Goal: Task Accomplishment & Management: Manage account settings

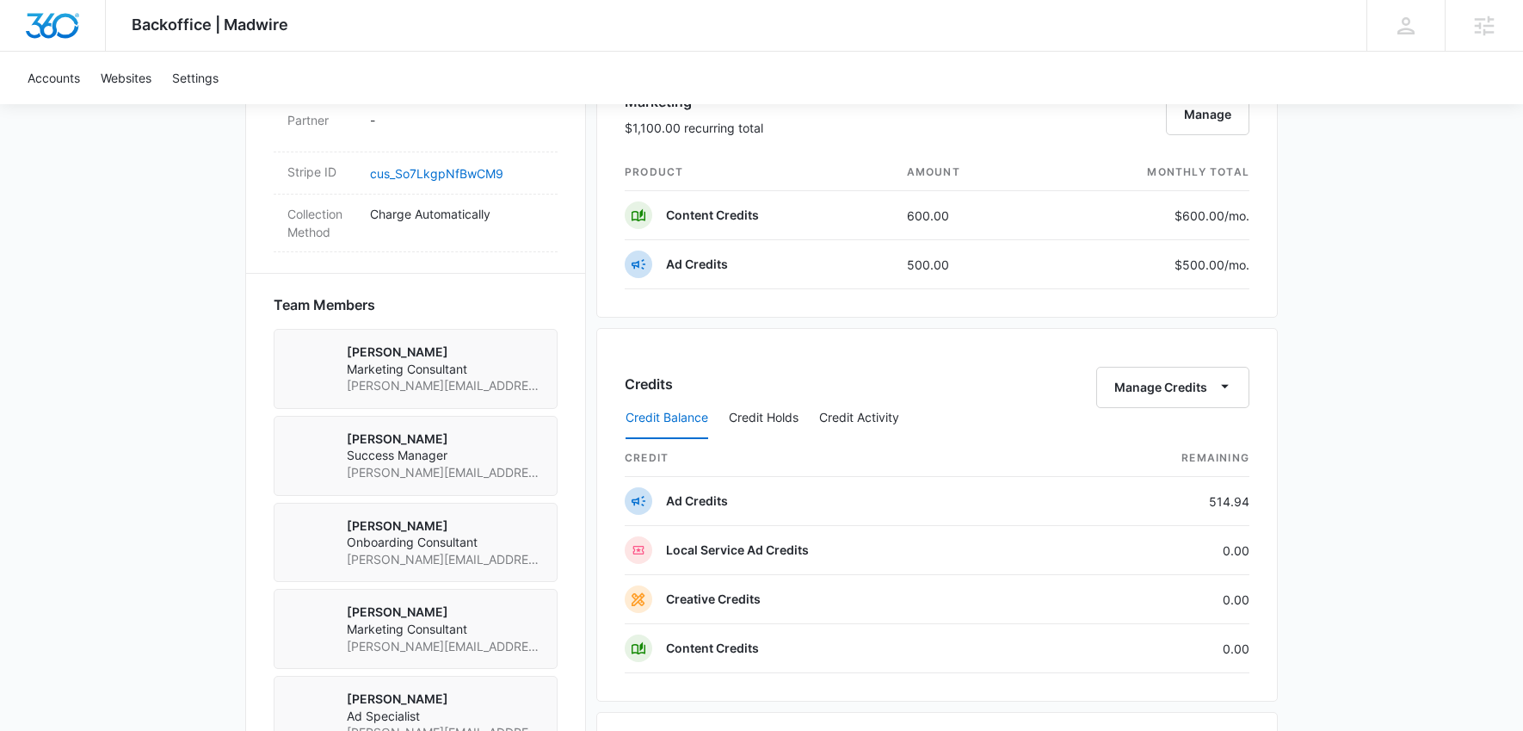
scroll to position [1084, 0]
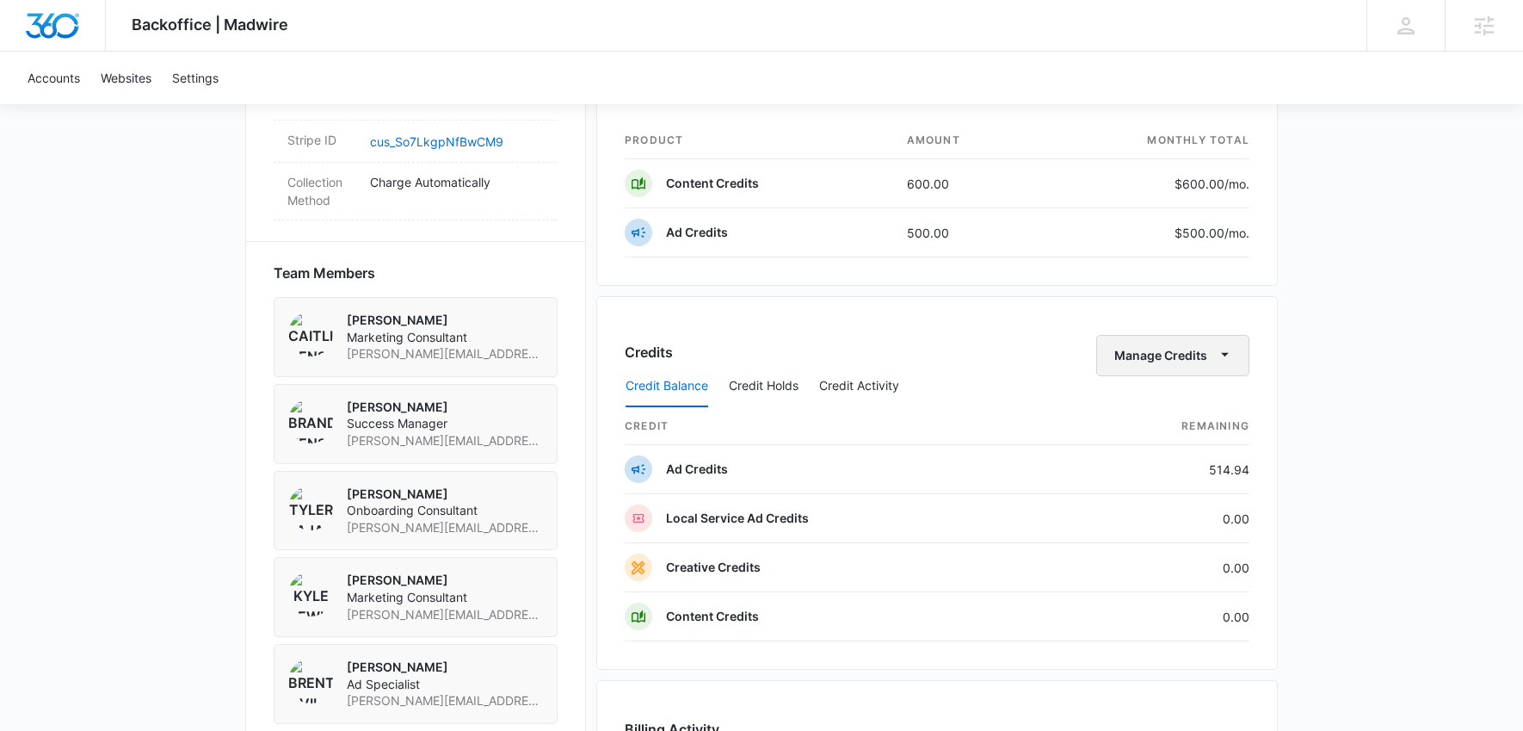
click at [1175, 355] on button "Manage Credits" at bounding box center [1172, 355] width 153 height 41
click at [1350, 275] on div "Backoffice | Madwire Apps Settings [PERSON_NAME] [PERSON_NAME][EMAIL_ADDRESS][P…" at bounding box center [761, 84] width 1523 height 2336
click at [788, 388] on button "Credit Holds" at bounding box center [764, 386] width 70 height 41
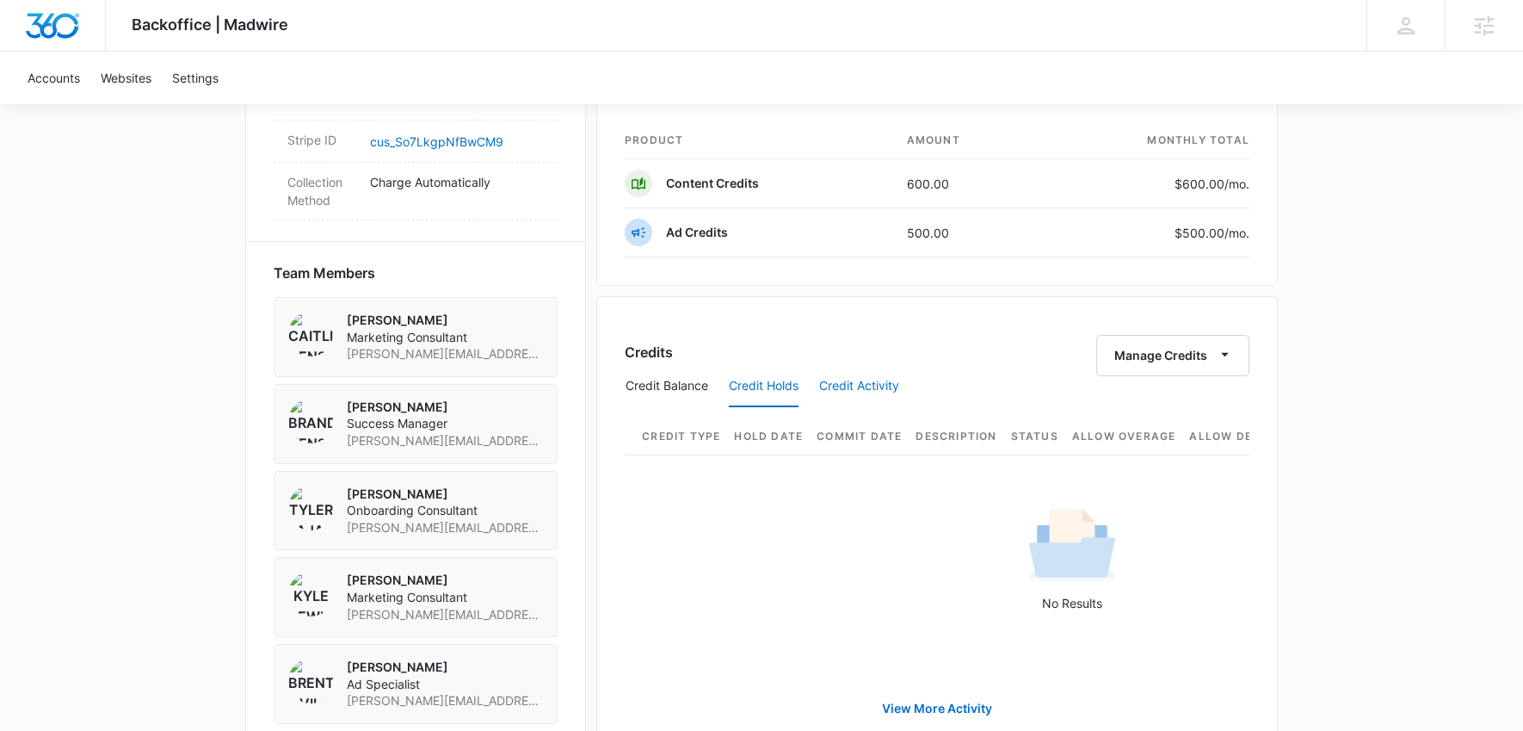
click at [841, 381] on button "Credit Activity" at bounding box center [859, 386] width 80 height 41
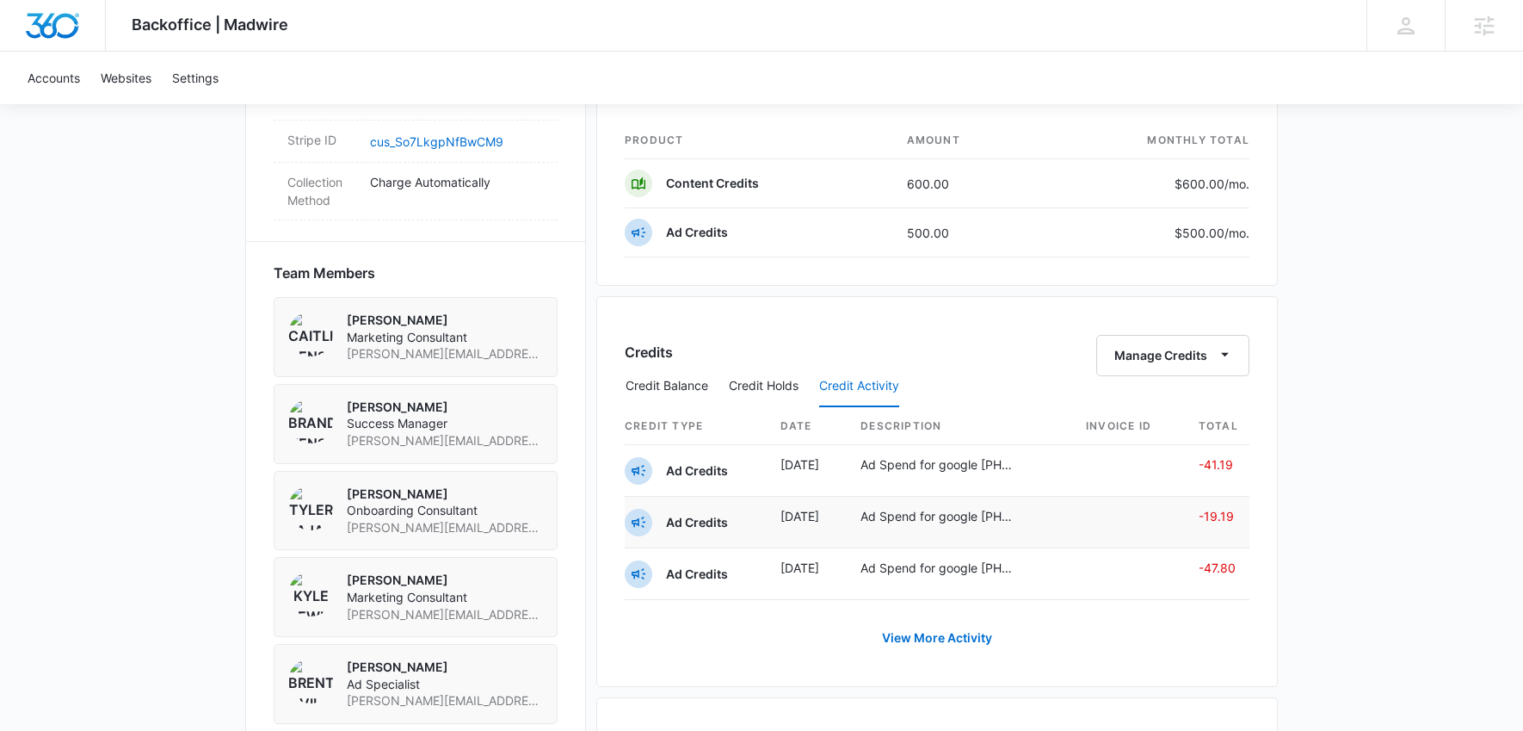
scroll to position [1087, 0]
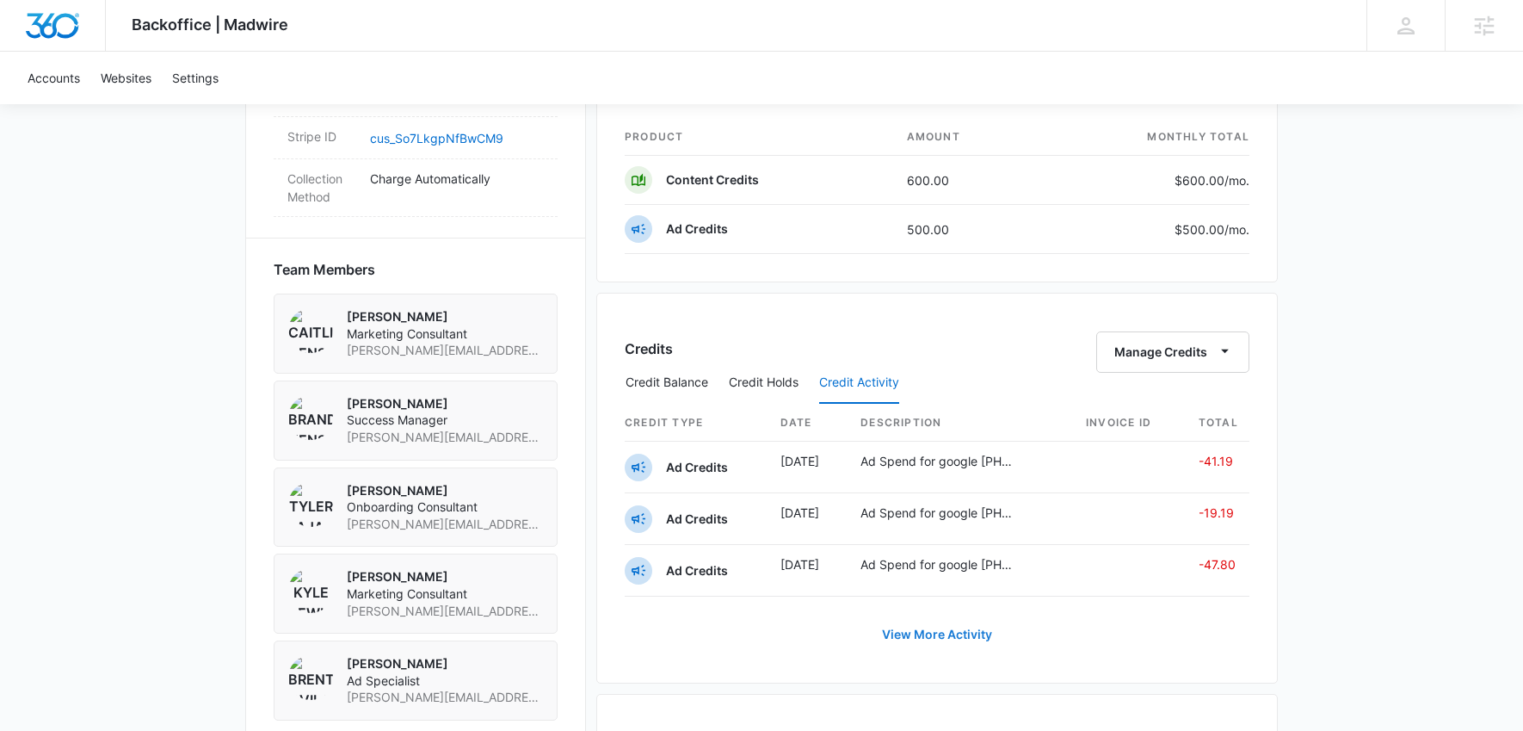
click at [956, 632] on link "View More Activity" at bounding box center [937, 634] width 145 height 41
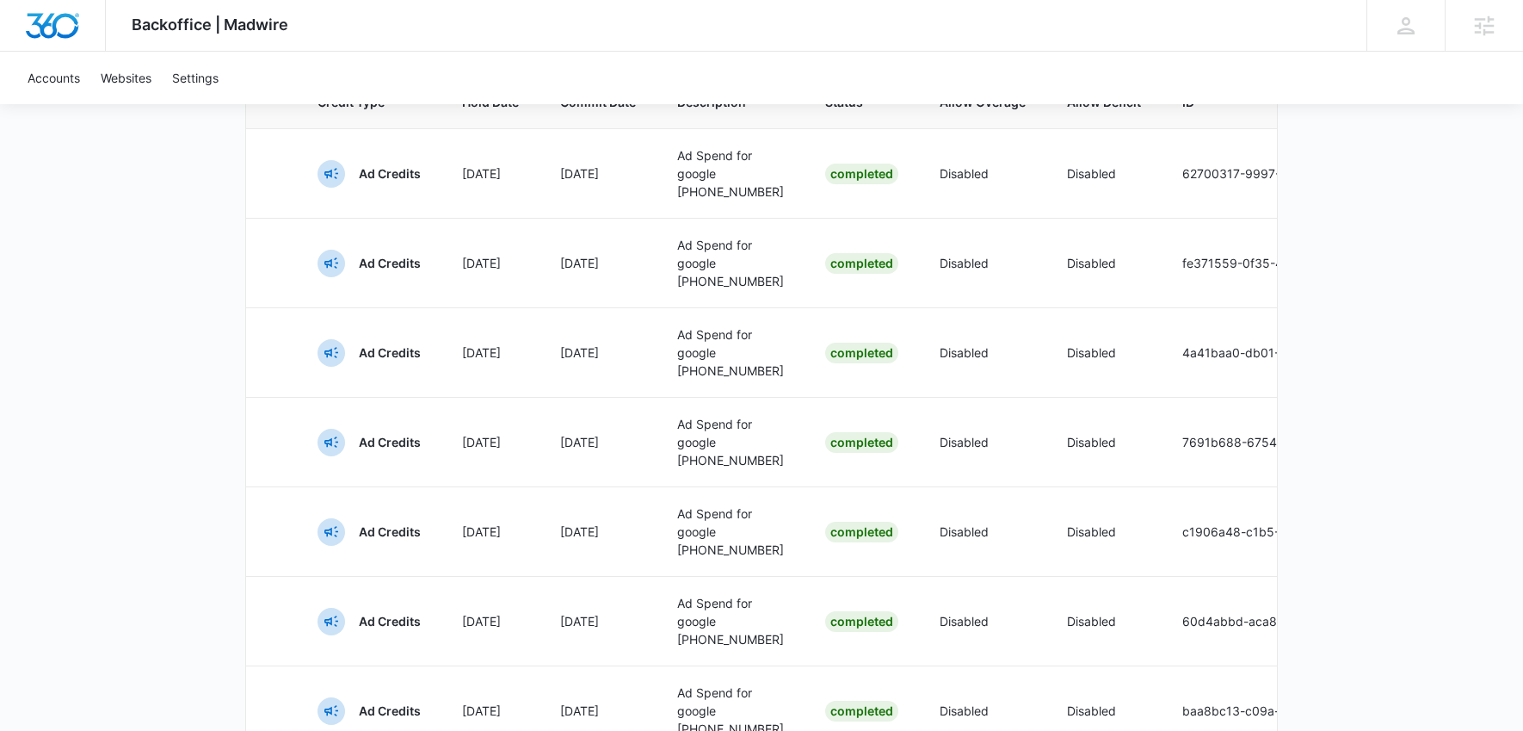
scroll to position [39, 0]
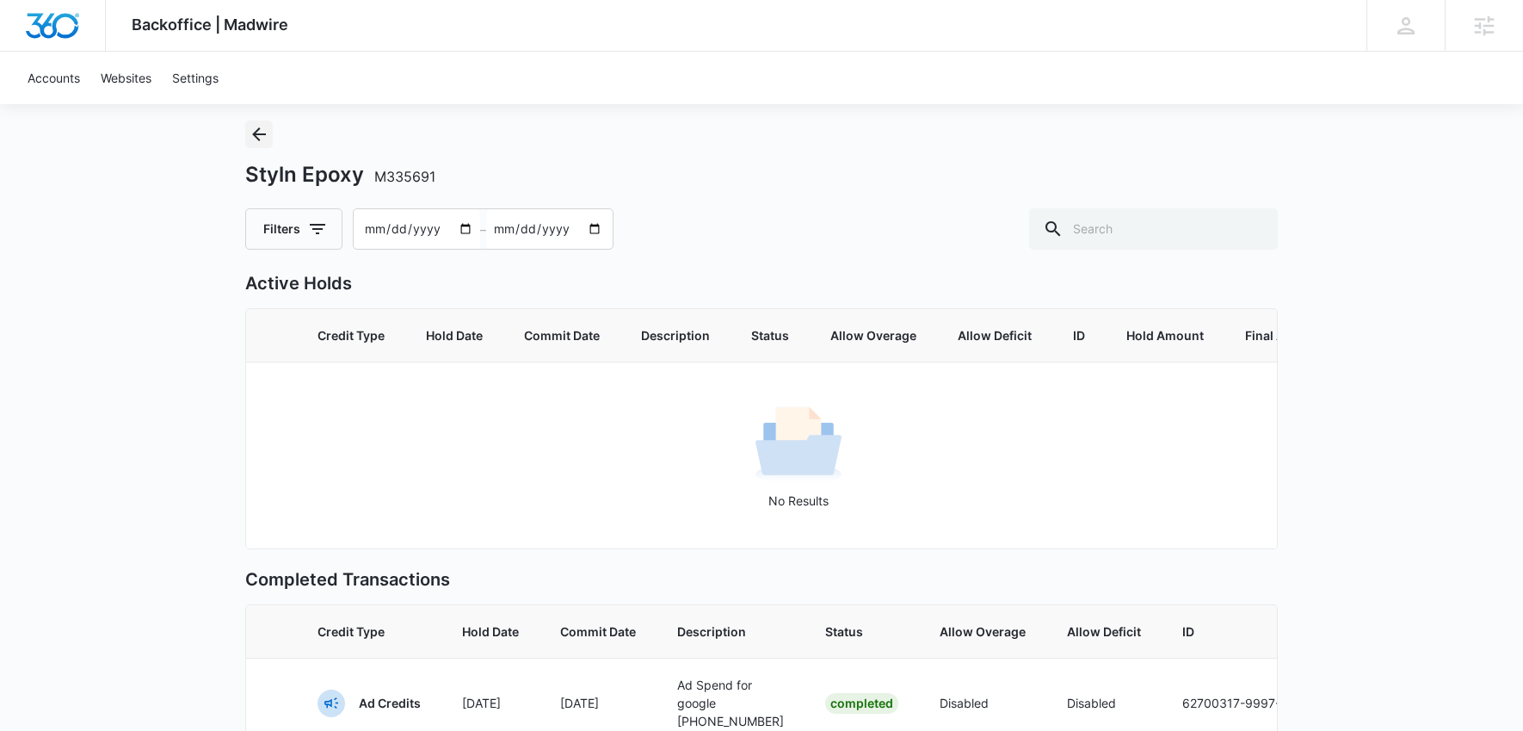
click at [256, 129] on icon "Back" at bounding box center [259, 134] width 21 height 21
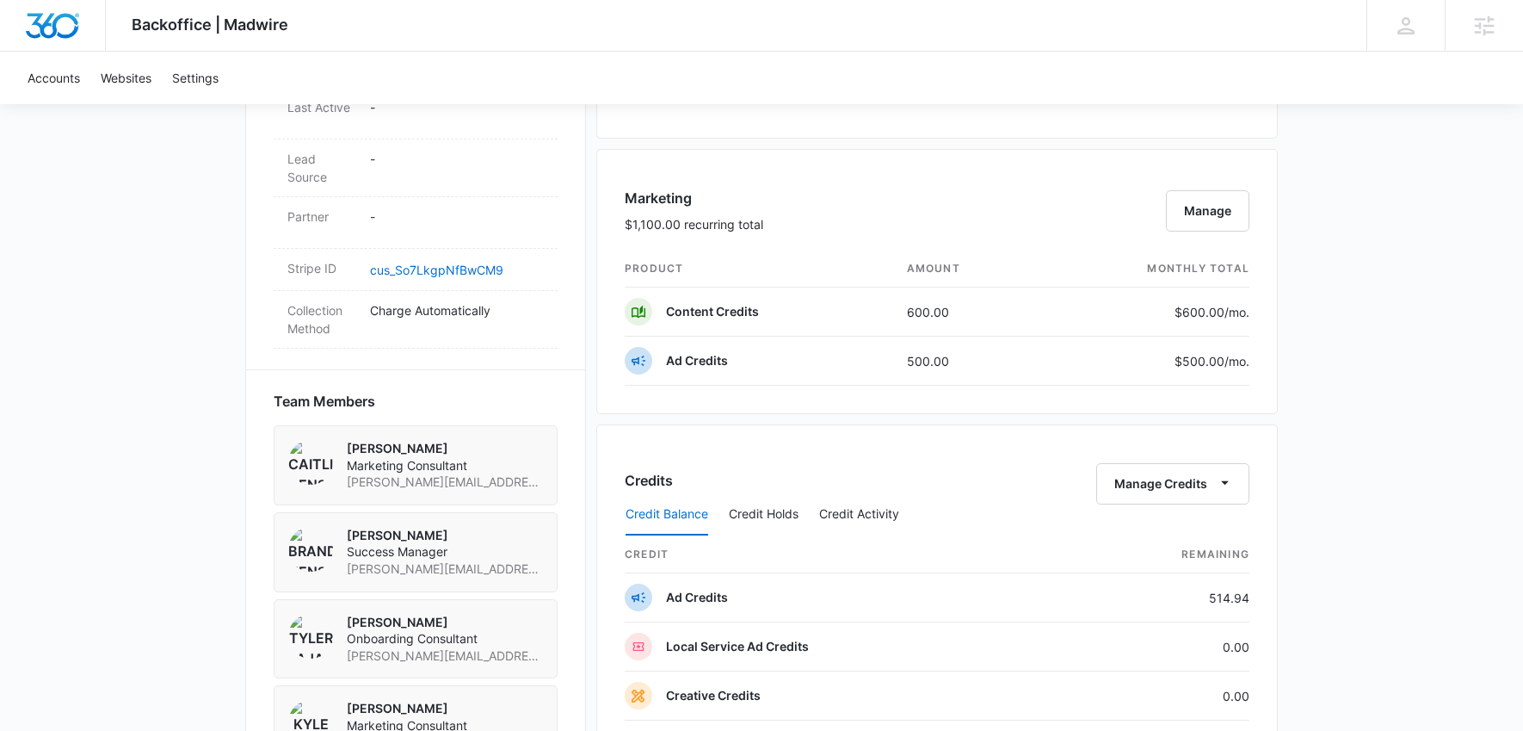
scroll to position [978, 0]
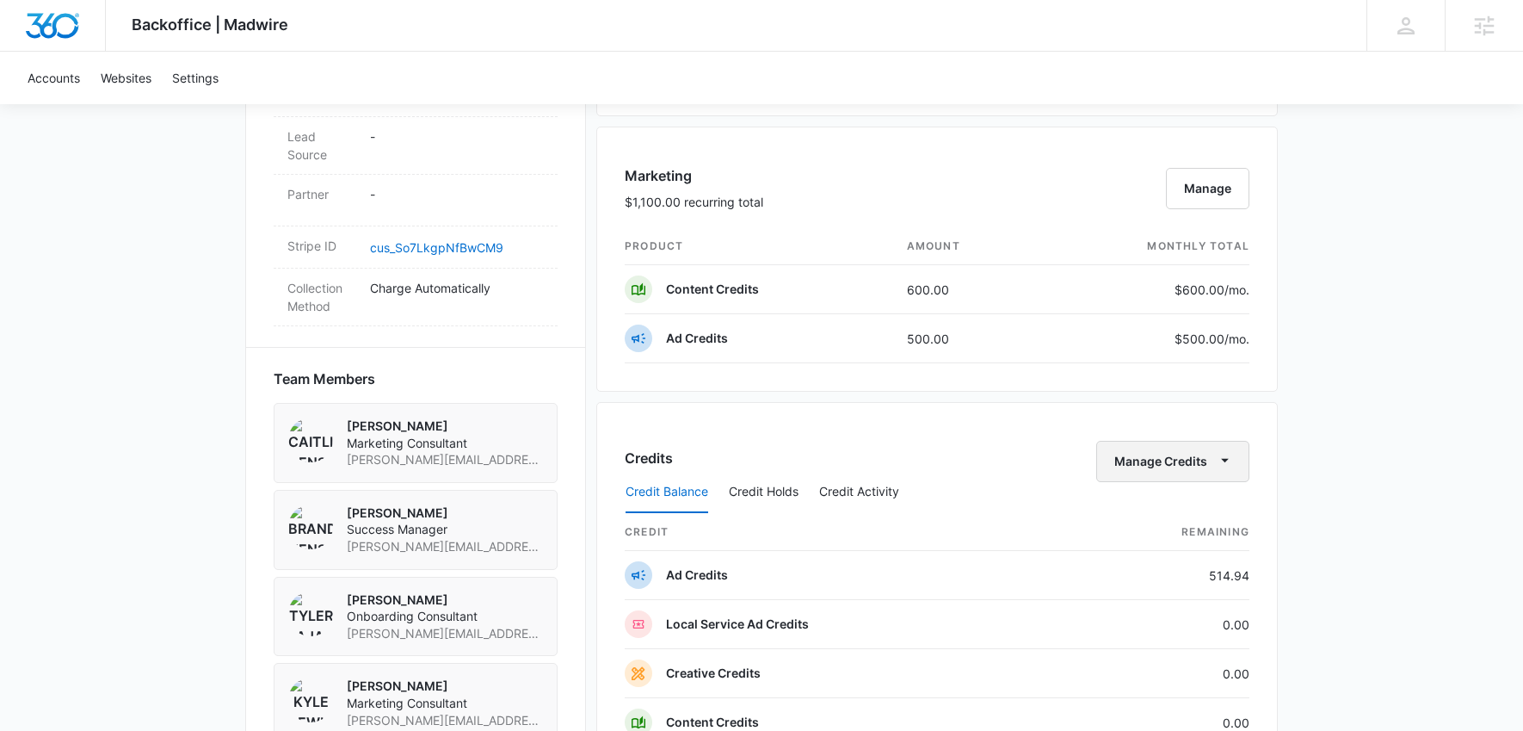
click at [1192, 459] on button "Manage Credits" at bounding box center [1172, 461] width 153 height 41
click at [1171, 516] on div "Transfer Credits" at bounding box center [1164, 516] width 90 height 12
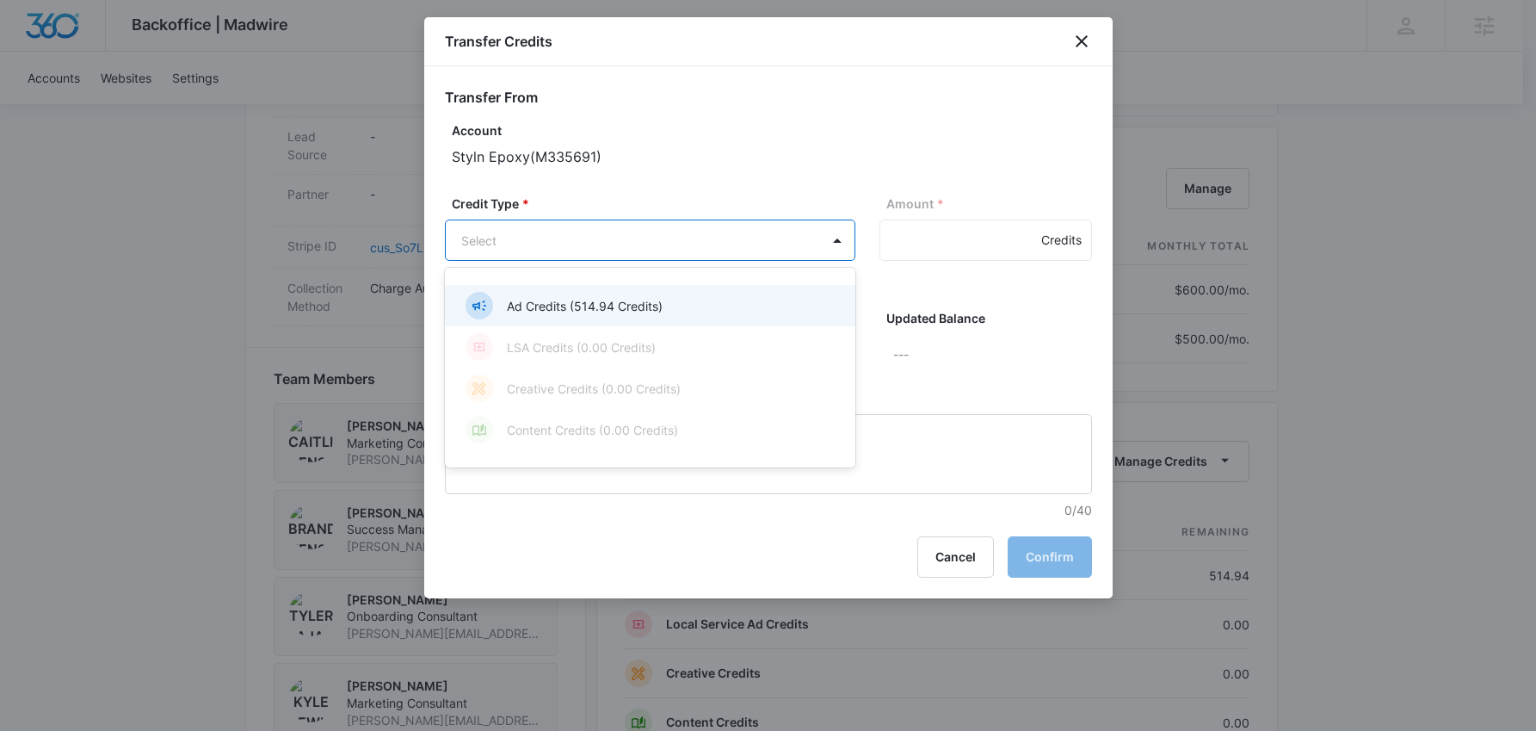
click at [807, 235] on body "Backoffice | Madwire Apps Settings [PERSON_NAME] [PERSON_NAME][EMAIL_ADDRESS][P…" at bounding box center [768, 258] width 1536 height 2473
click at [634, 306] on p "Ad Credits (514.94 Credits)" at bounding box center [585, 306] width 156 height 18
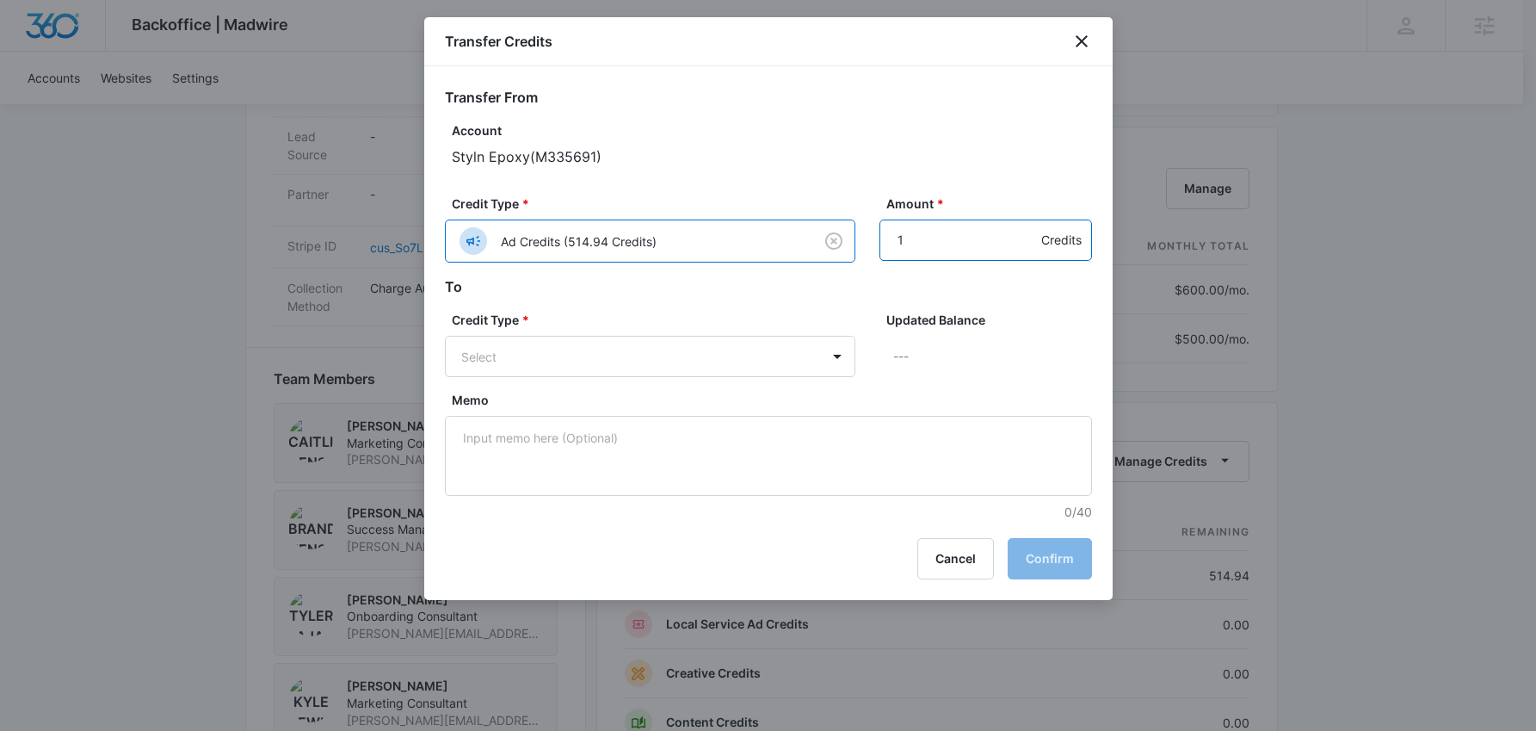
click at [1022, 234] on input "1" at bounding box center [986, 239] width 213 height 41
click at [1022, 234] on input "2" at bounding box center [986, 239] width 213 height 41
type input "3"
click at [1022, 234] on input "3" at bounding box center [986, 239] width 213 height 41
click at [901, 240] on input "3" at bounding box center [986, 239] width 213 height 41
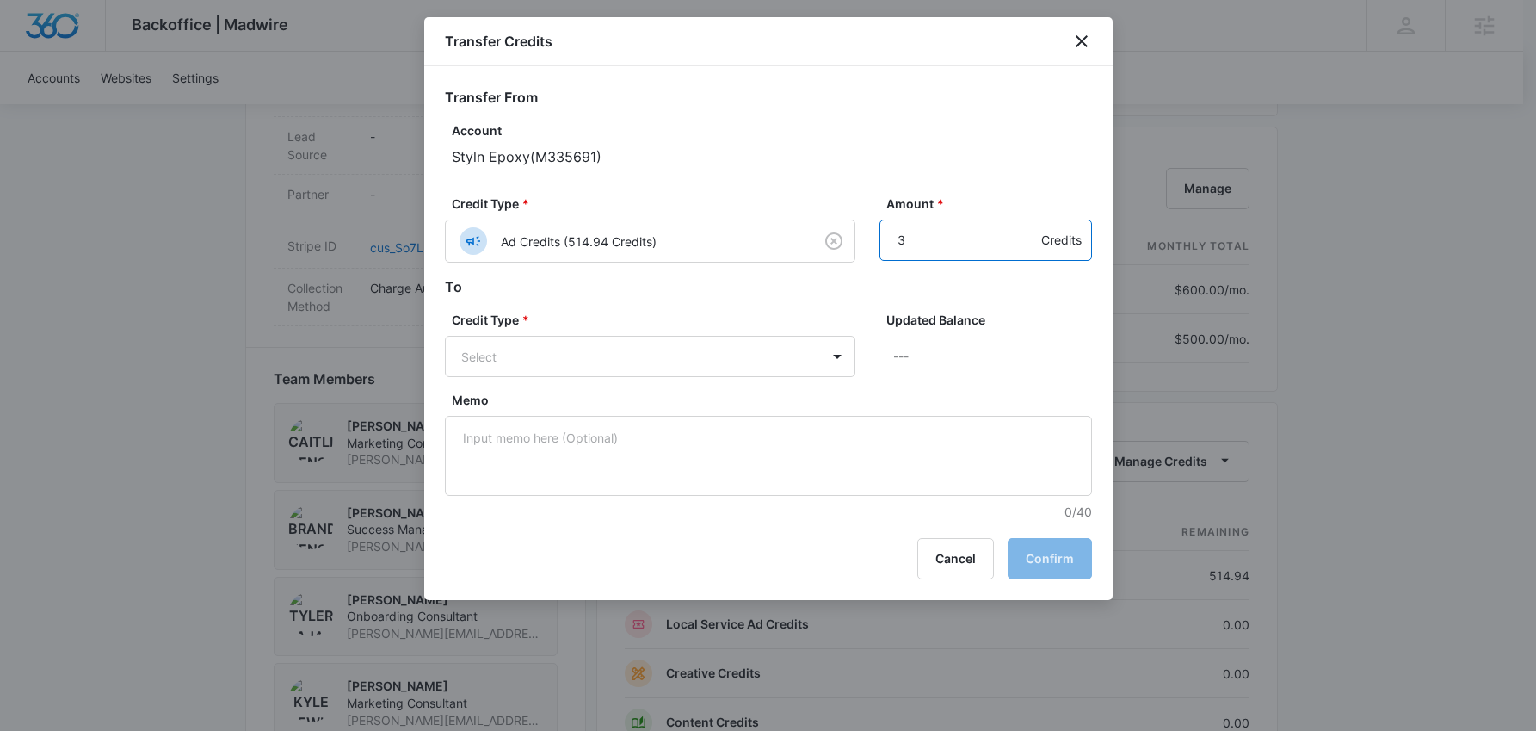
click at [901, 240] on input "3" at bounding box center [986, 239] width 213 height 41
type input "514.94"
click at [684, 356] on body "Backoffice | Madwire Apps Settings [PERSON_NAME] [PERSON_NAME][EMAIL_ADDRESS][P…" at bounding box center [768, 258] width 1536 height 2473
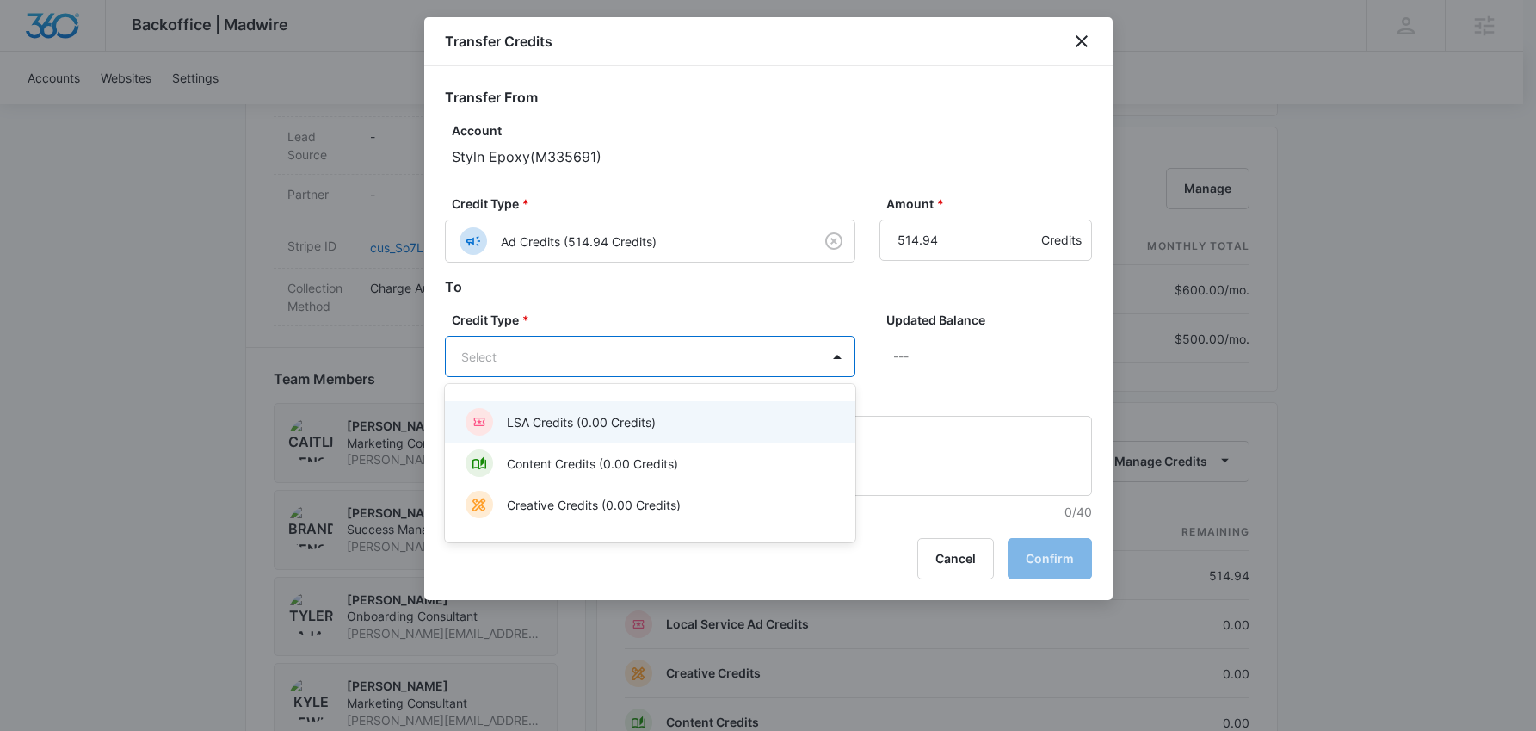
click at [616, 421] on p "LSA Credits (0.00 Credits)" at bounding box center [581, 422] width 149 height 18
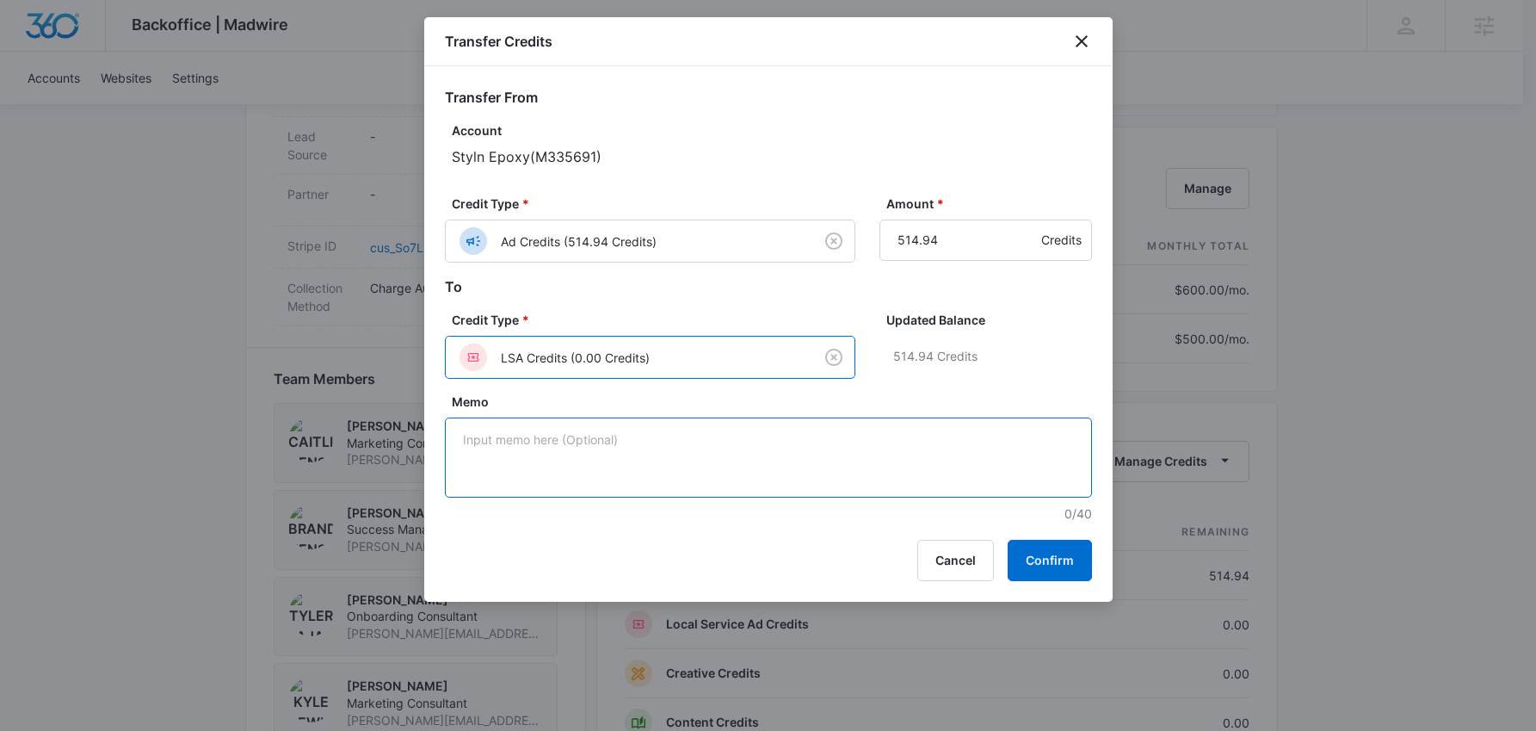
click at [671, 472] on textarea "Memo" at bounding box center [768, 457] width 647 height 80
type textarea "Moved from search campaigns [DATE]"
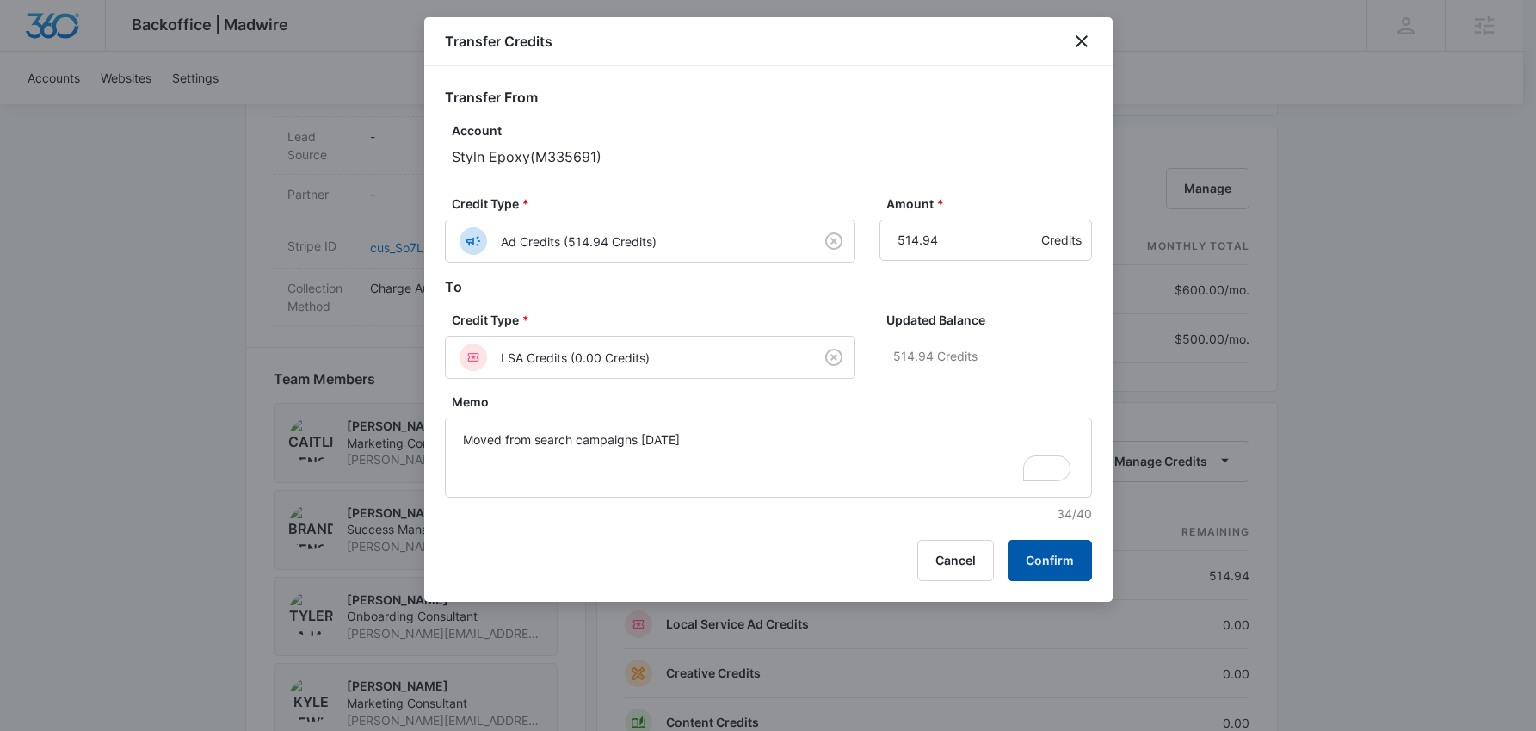
click at [1052, 556] on button "Confirm" at bounding box center [1050, 560] width 84 height 41
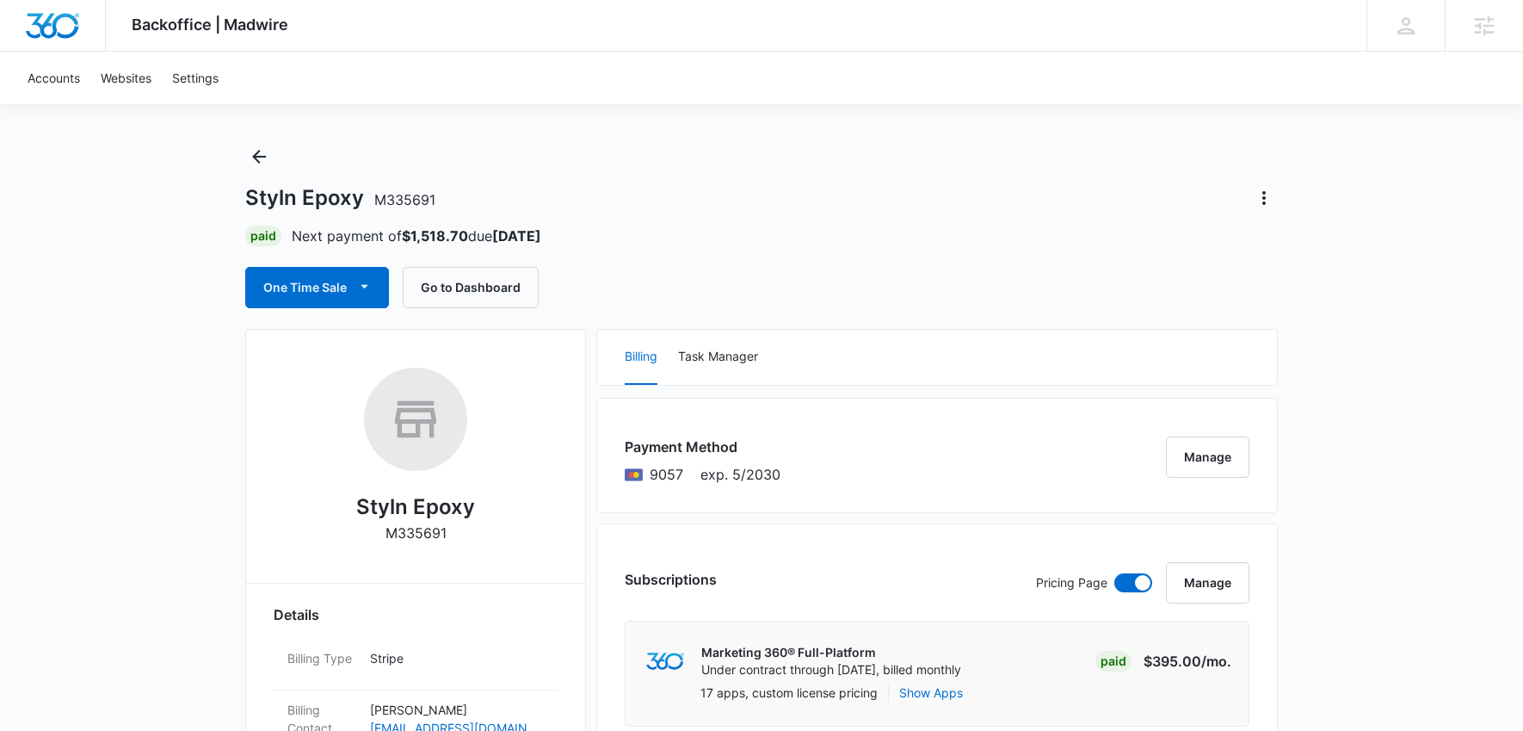
scroll to position [0, 0]
